Goal: Task Accomplishment & Management: Use online tool/utility

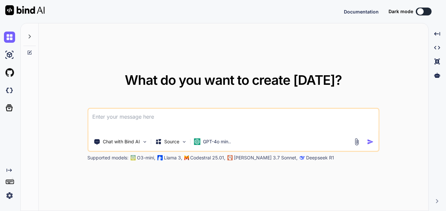
type textarea "[URL][DOMAIN_NAME] You, [DATE] 10:35 AM spark = SparkSession \"
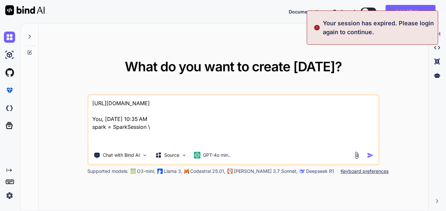
drag, startPoint x: 158, startPoint y: 133, endPoint x: 39, endPoint y: 83, distance: 129.0
click at [39, 83] on div "What do you want to create [DATE]? [URL][DOMAIN_NAME] You, [DATE] 10:35 AM spar…" at bounding box center [234, 117] width 390 height 188
type textarea "x"
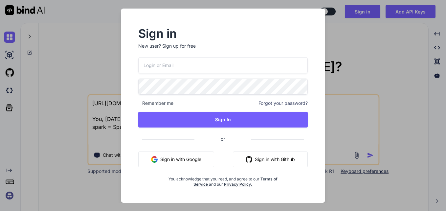
type textarea "[URL][DOMAIN_NAME] You, [DATE] 10:35 AM spark = SparkSession \"
drag, startPoint x: 181, startPoint y: 63, endPoint x: 183, endPoint y: 66, distance: 3.5
click at [181, 63] on input "email" at bounding box center [223, 65] width 170 height 16
type input "[EMAIL_ADDRESS][DOMAIN_NAME]"
drag, startPoint x: 196, startPoint y: 63, endPoint x: 138, endPoint y: 70, distance: 58.6
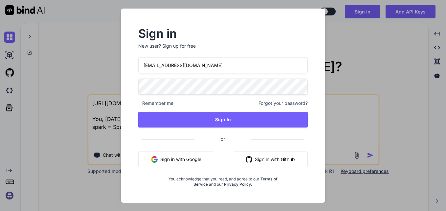
click at [138, 70] on div "Sign in New user? Sign up for free [EMAIL_ADDRESS][DOMAIN_NAME] Remember me For…" at bounding box center [223, 107] width 191 height 159
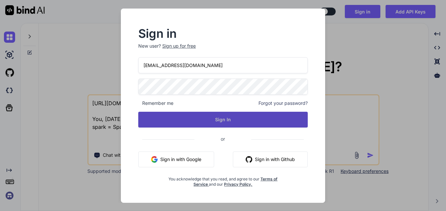
click at [173, 112] on button "Sign In" at bounding box center [223, 120] width 170 height 16
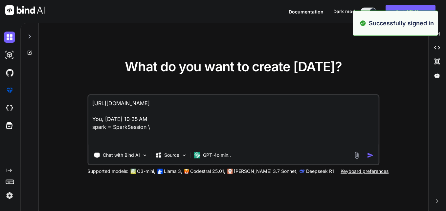
type textarea "x"
drag, startPoint x: 163, startPoint y: 131, endPoint x: 86, endPoint y: 101, distance: 82.7
click at [86, 101] on div "What do you want to create [DATE]? [URL][DOMAIN_NAME] You, [DATE] 10:35 AM spar…" at bounding box center [234, 117] width 390 height 188
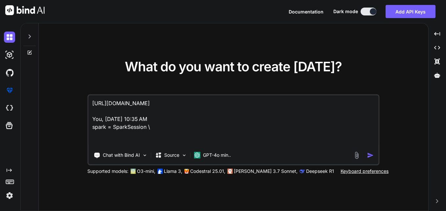
paste textarea "if col in lazy_df3.columns and lazy_df3.schema[col] != lazy_df1.schema[col]: /a…"
type textarea "if col in lazy_df3.columns and lazy_df3.schema[col] != lazy_df1.schema[col]: /a…"
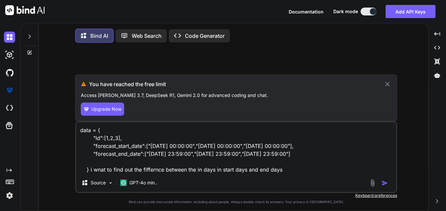
click at [384, 84] on icon at bounding box center [388, 84] width 8 height 8
type textarea "x"
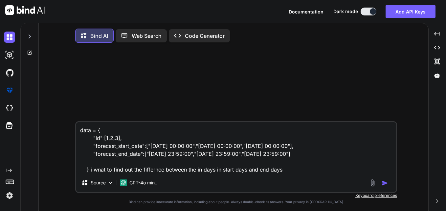
drag, startPoint x: 292, startPoint y: 172, endPoint x: 73, endPoint y: 113, distance: 226.1
click at [73, 113] on div "data = { "Id":[1,2,3], "forecast_start_date":["[DATE] 00:00:00","[DATE] 00:00:0…" at bounding box center [236, 130] width 384 height 164
